Goal: Task Accomplishment & Management: Use online tool/utility

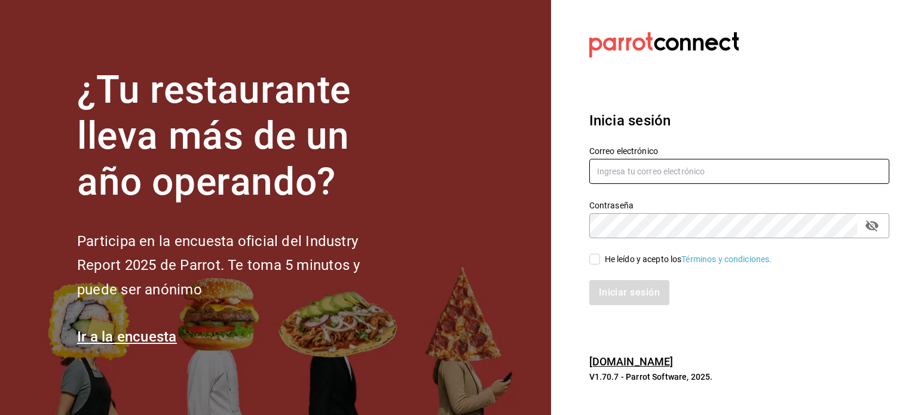
type input "[PERSON_NAME][EMAIL_ADDRESS][DOMAIN_NAME]"
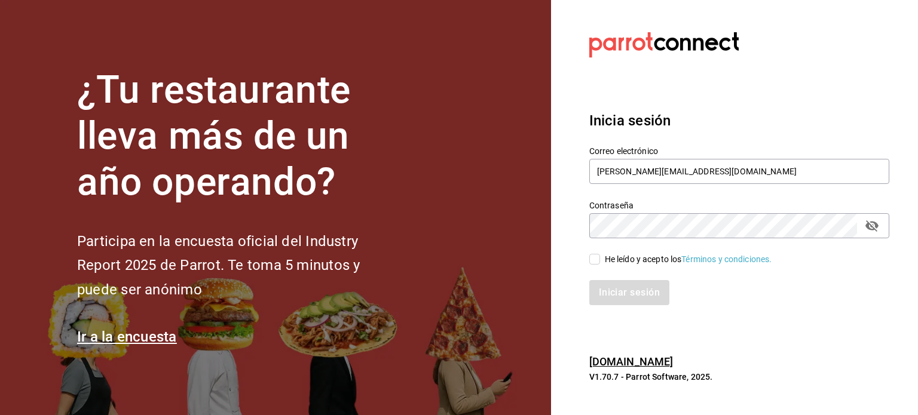
click at [595, 255] on input "He leído y acepto los Términos y condiciones." at bounding box center [594, 259] width 11 height 11
checkbox input "true"
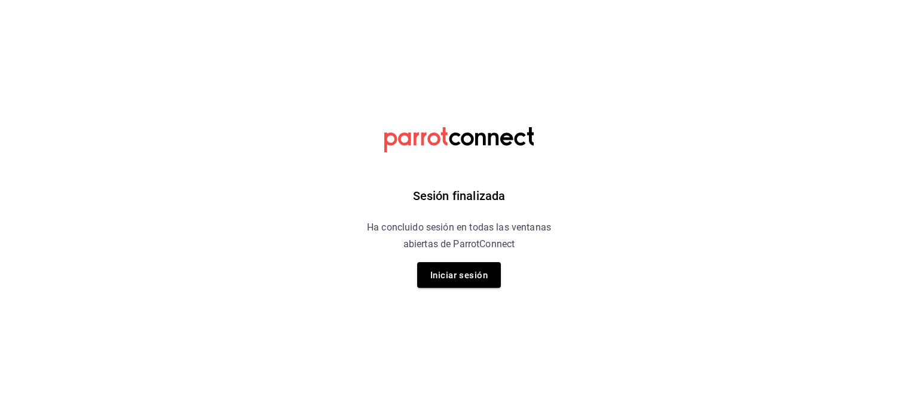
click at [617, 0] on html "Sesión finalizada Ha concluido sesión en todas las ventanas abiertas de ParrotC…" at bounding box center [459, 0] width 918 height 0
click at [496, 276] on button "Iniciar sesión" at bounding box center [459, 275] width 84 height 26
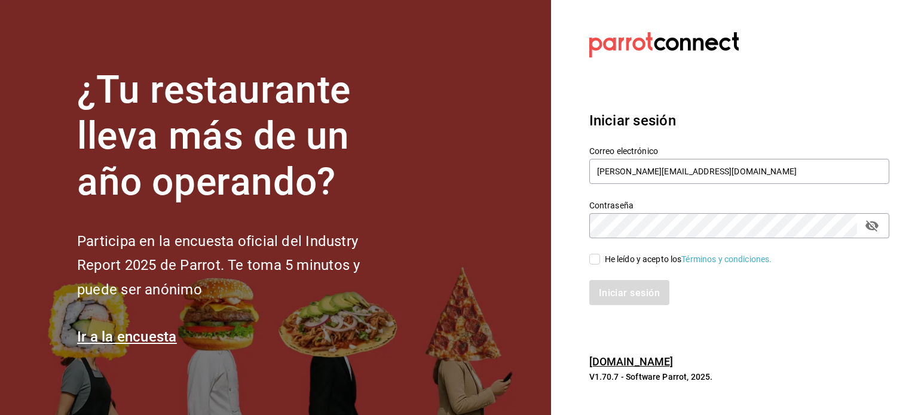
click at [594, 256] on input "He leído y acepto los Términos y condiciones." at bounding box center [594, 259] width 11 height 11
checkbox input "true"
click at [621, 295] on font "Iniciar sesión" at bounding box center [629, 292] width 61 height 11
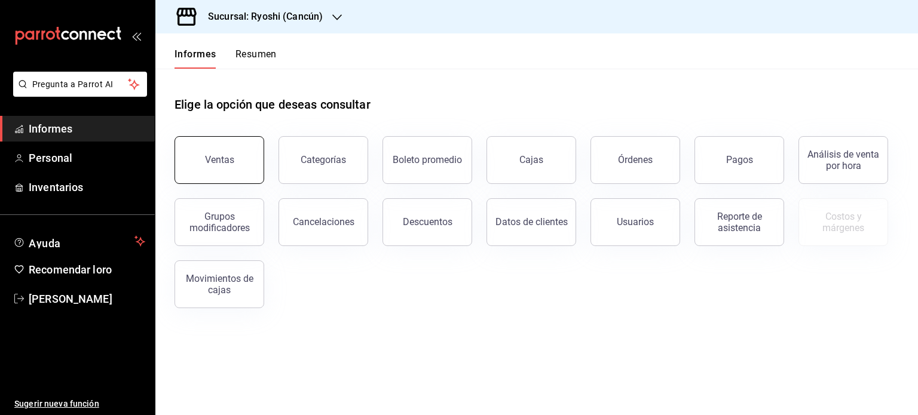
click at [218, 169] on button "Ventas" at bounding box center [219, 160] width 90 height 48
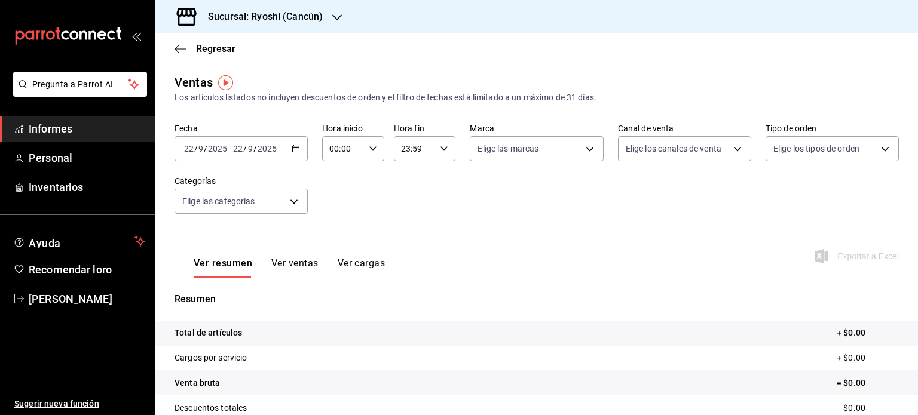
click at [294, 149] on icon "button" at bounding box center [296, 149] width 8 height 8
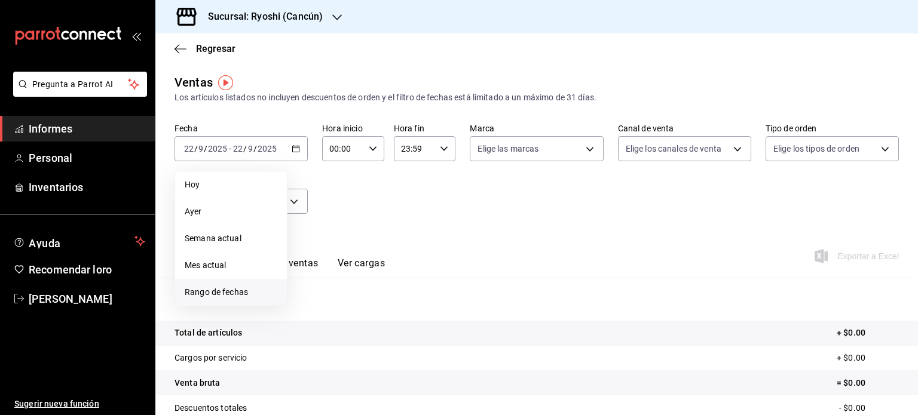
click at [253, 289] on span "Rango de fechas" at bounding box center [231, 292] width 93 height 13
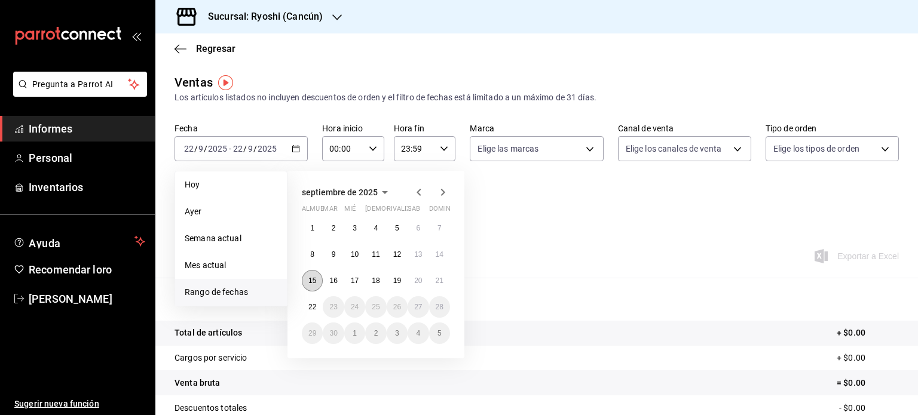
click at [308, 275] on button "15" at bounding box center [312, 281] width 21 height 22
click at [311, 304] on font "22" at bounding box center [312, 307] width 8 height 8
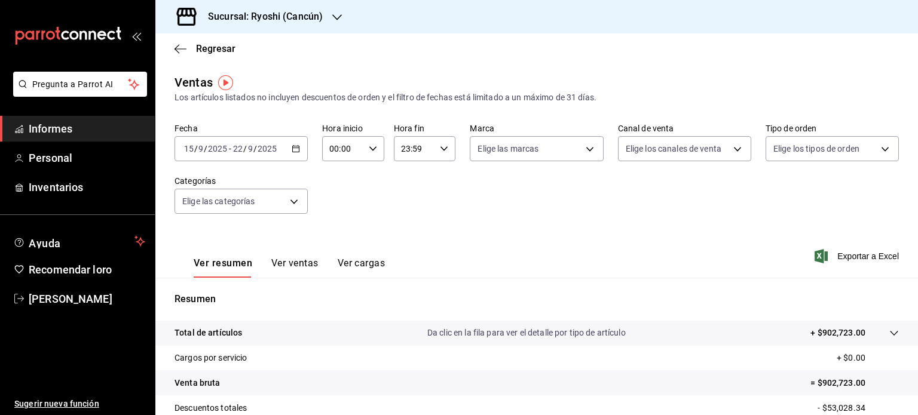
click at [372, 154] on div "00:00 Hora inicio" at bounding box center [353, 148] width 62 height 25
click at [336, 230] on font "05" at bounding box center [336, 228] width 10 height 10
type input "05:00"
click at [443, 148] on div at bounding box center [459, 207] width 918 height 415
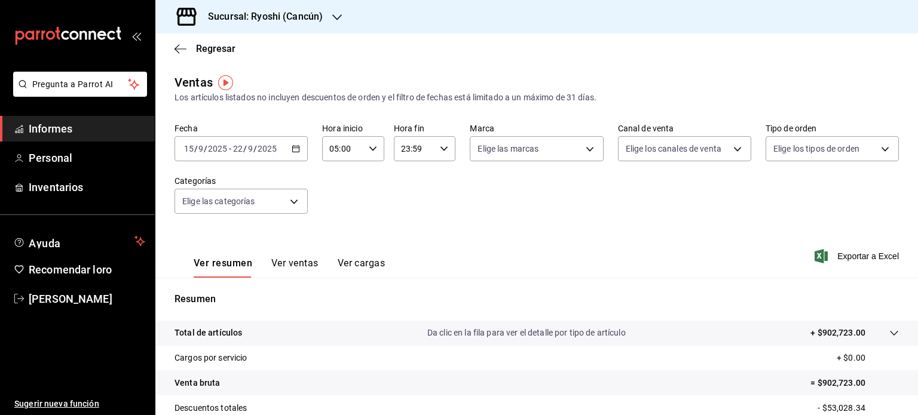
click at [443, 148] on \(Stroke\) "button" at bounding box center [443, 148] width 7 height 4
click at [408, 201] on font "05" at bounding box center [407, 200] width 10 height 10
click at [439, 169] on button "00" at bounding box center [437, 179] width 26 height 24
type input "05:00"
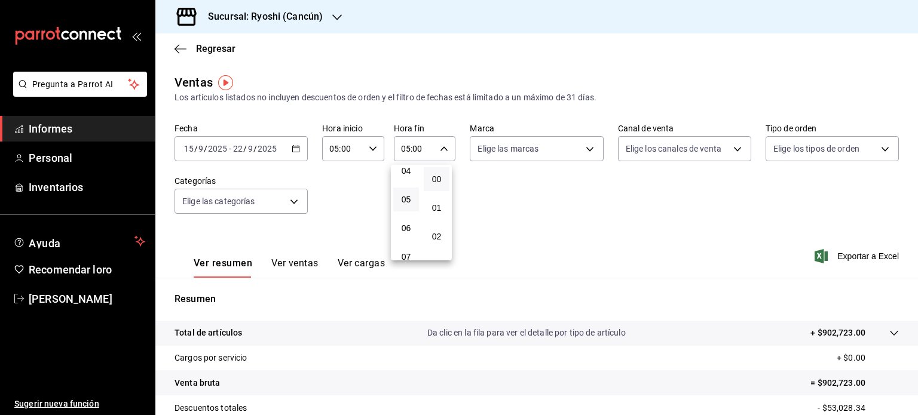
click at [495, 234] on div at bounding box center [459, 207] width 918 height 415
click at [620, 288] on div "Resumen Total de artículos Da clic en la fila para ver el detalle por tipo de a…" at bounding box center [536, 406] width 763 height 257
click at [853, 260] on font "Exportar a Excel" at bounding box center [868, 257] width 62 height 10
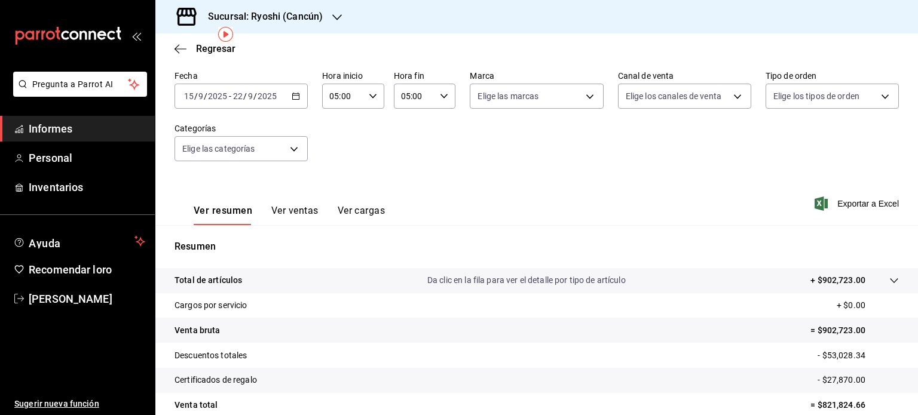
scroll to position [48, 0]
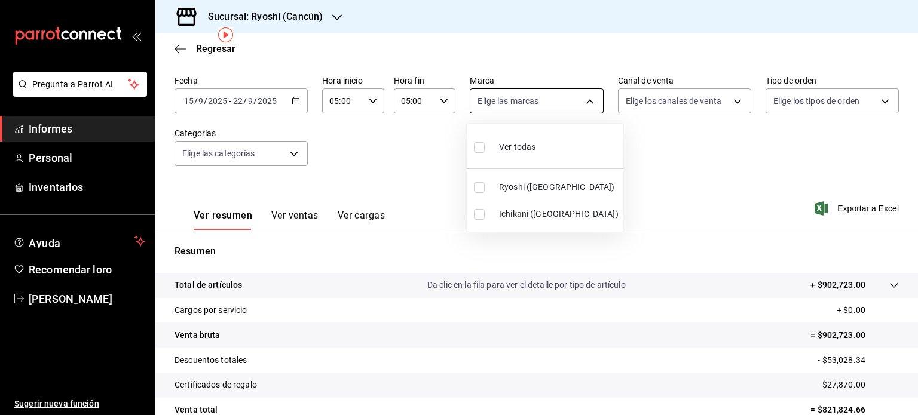
click at [589, 92] on body "Pregunta a Parrot AI Informes Personal Inventarios Ayuda Recomendar loro [PERSO…" at bounding box center [459, 207] width 918 height 415
click at [540, 144] on li "Ver todas" at bounding box center [543, 145] width 152 height 35
type input "26ca50e5-a845-484f-a54e-8a4432b79f59,e80bf875-3c9c-4ad9-8c6a-14c8262011fc"
checkbox input "true"
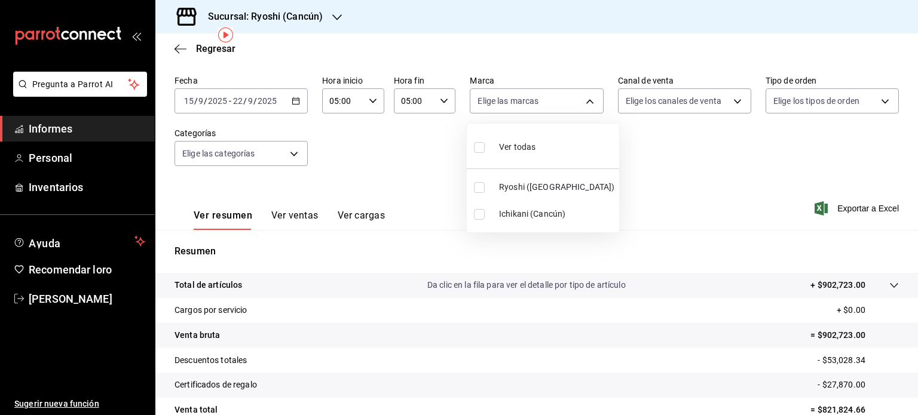
checkbox input "true"
click at [659, 209] on div at bounding box center [459, 207] width 918 height 415
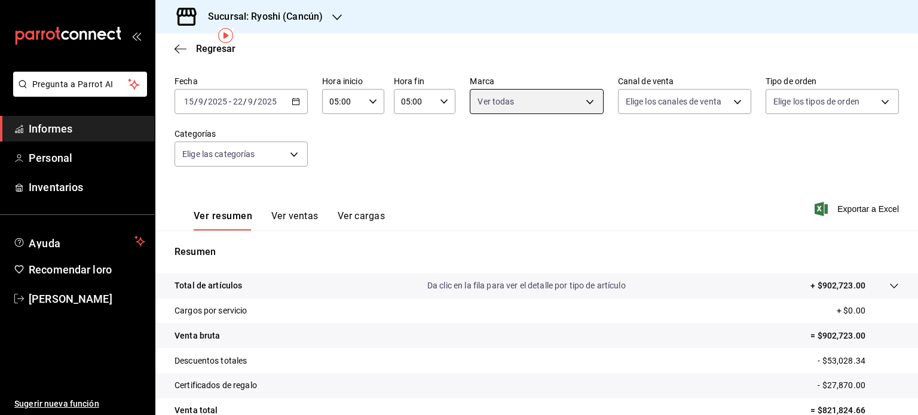
scroll to position [9, 0]
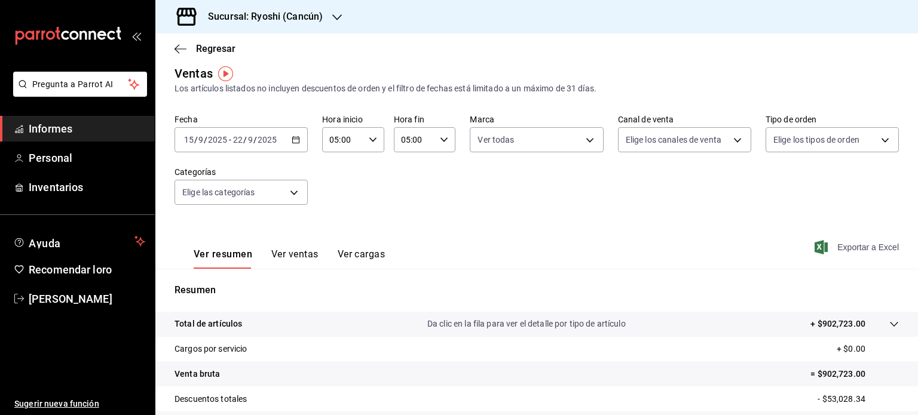
click at [837, 243] on font "Exportar a Excel" at bounding box center [868, 248] width 62 height 10
click at [275, 23] on h3 "Sucursal: Ryoshi (Cancún)" at bounding box center [260, 17] width 124 height 14
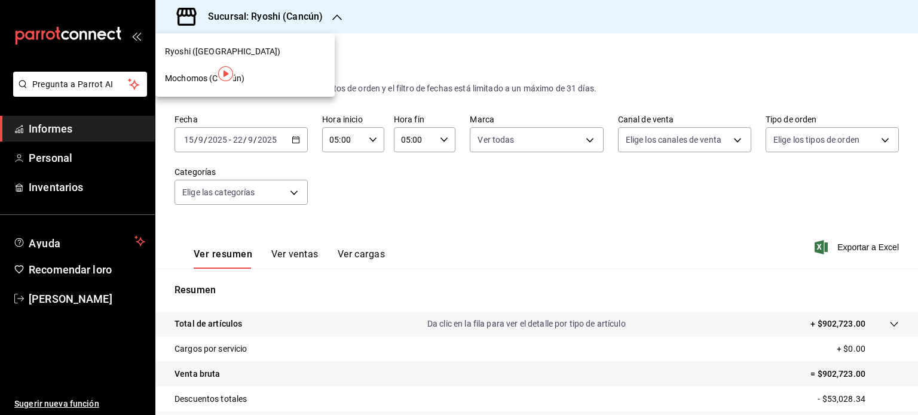
click at [259, 82] on div "Mochomos (Cancún)" at bounding box center [245, 78] width 160 height 13
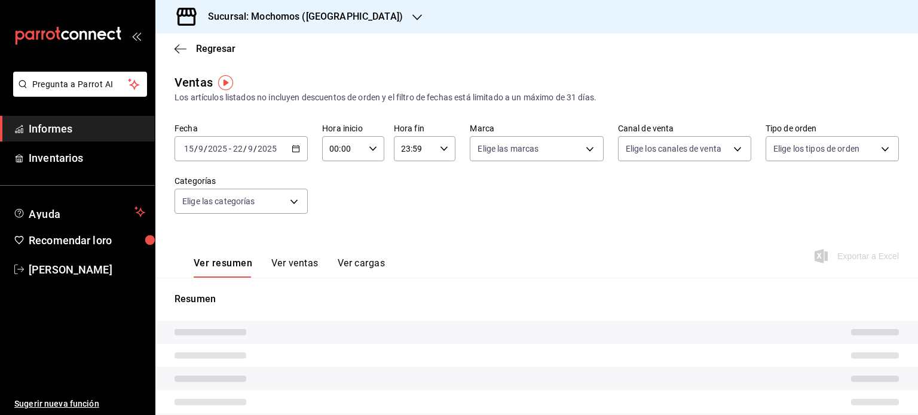
type input "05:00"
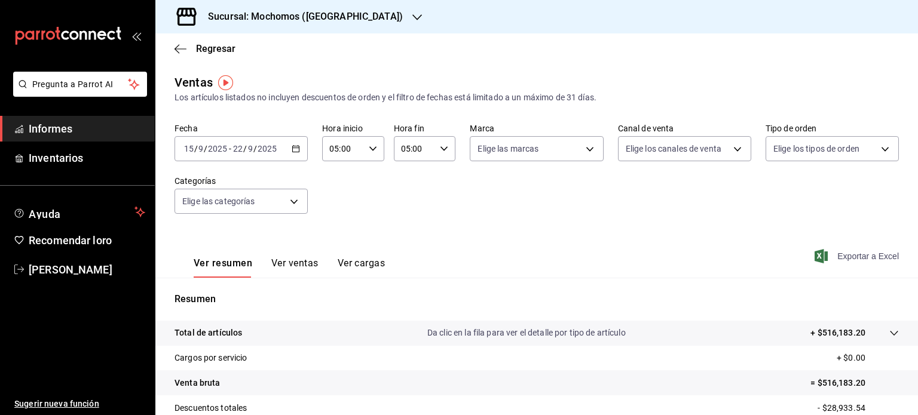
click at [849, 250] on span "Exportar a Excel" at bounding box center [858, 256] width 82 height 14
